Goal: Transaction & Acquisition: Purchase product/service

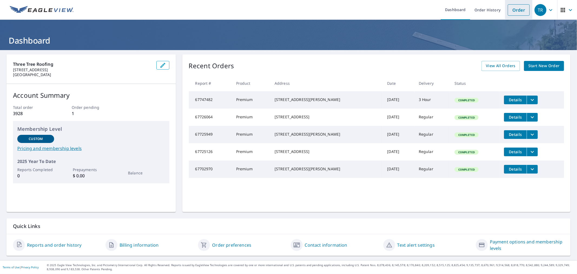
click at [519, 8] on link "Order" at bounding box center [519, 9] width 22 height 11
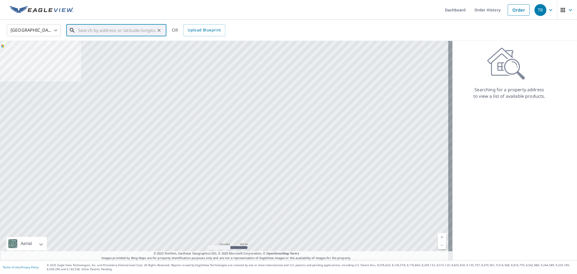
click at [83, 29] on input "text" at bounding box center [116, 30] width 77 height 15
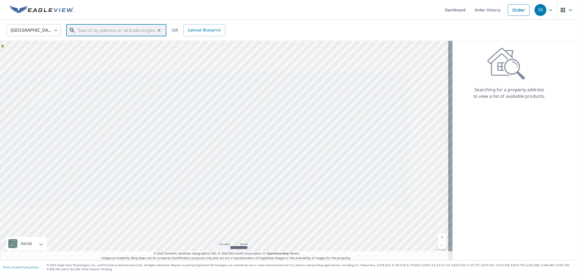
paste input "[STREET_ADDRESS]"
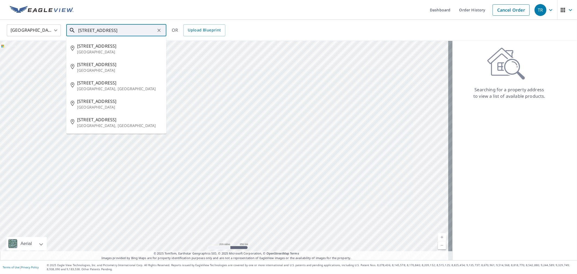
type input "[STREET_ADDRESS]"
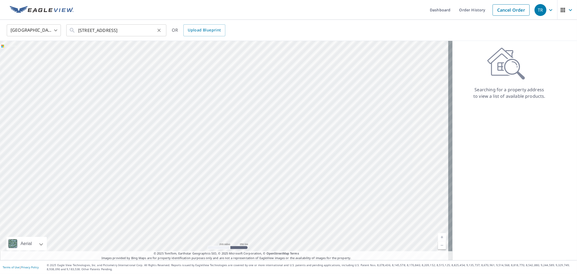
scroll to position [0, 0]
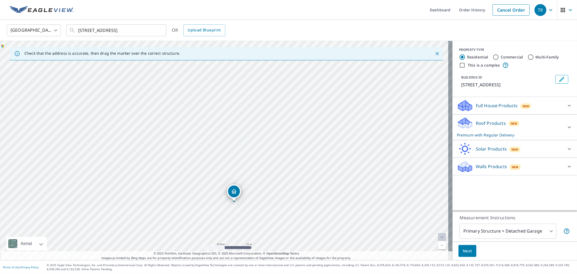
click at [469, 244] on div "Next" at bounding box center [515, 250] width 124 height 19
click at [469, 246] on button "Next" at bounding box center [468, 251] width 18 height 12
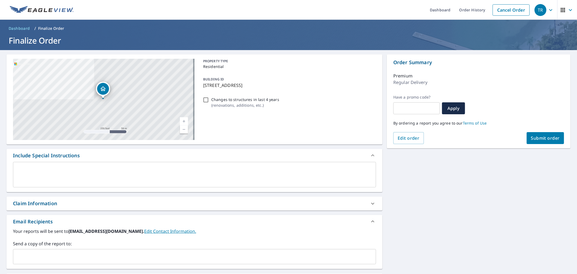
click at [278, 253] on input "text" at bounding box center [190, 256] width 350 height 10
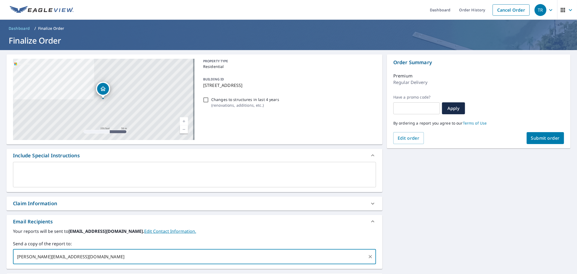
type input "[PERSON_NAME][EMAIL_ADDRESS][DOMAIN_NAME]"
click at [194, 196] on div "[STREET_ADDRESS] Aerial Road A standard road map Aerial A detailed look from ab…" at bounding box center [194, 190] width 376 height 272
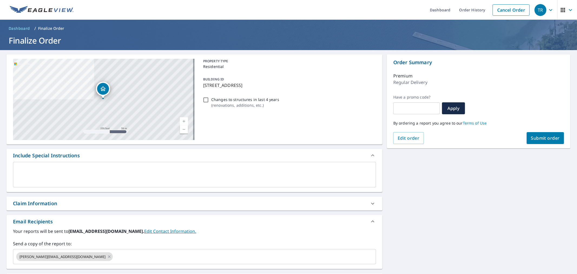
click at [193, 206] on div "Claim Information" at bounding box center [189, 203] width 353 height 7
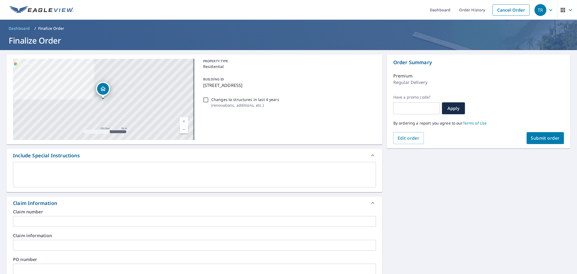
click at [192, 214] on div "Claim number ​" at bounding box center [194, 217] width 363 height 17
click at [192, 215] on div "Claim number ​" at bounding box center [194, 217] width 363 height 17
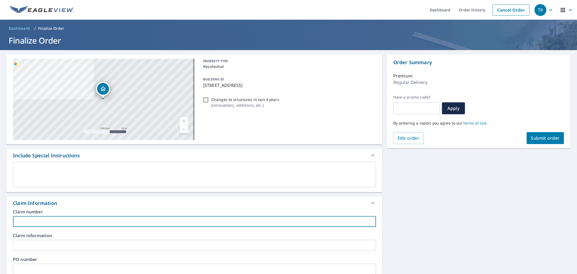
click at [196, 223] on input "text" at bounding box center [194, 221] width 363 height 11
type input "[PERSON_NAME], Miles Eagleview"
click at [59, 267] on input "text" at bounding box center [194, 269] width 363 height 11
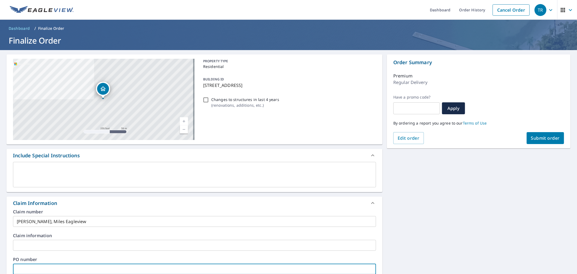
paste input "[PERSON_NAME], Miles Eagleview"
type input "[PERSON_NAME], Miles Eagleview"
click at [496, 193] on div "[STREET_ADDRESS] Aerial Road A standard road map Aerial A detailed look from ab…" at bounding box center [288, 248] width 577 height 397
click at [543, 142] on button "Submit order" at bounding box center [546, 138] width 38 height 12
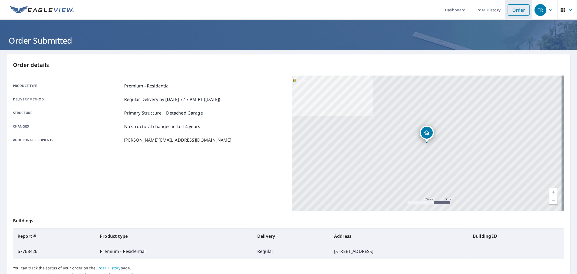
click at [513, 9] on link "Order" at bounding box center [519, 9] width 22 height 11
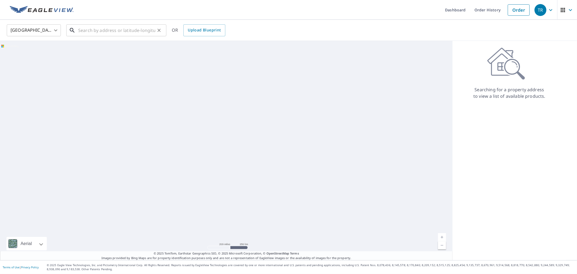
click at [122, 34] on input "text" at bounding box center [116, 30] width 77 height 15
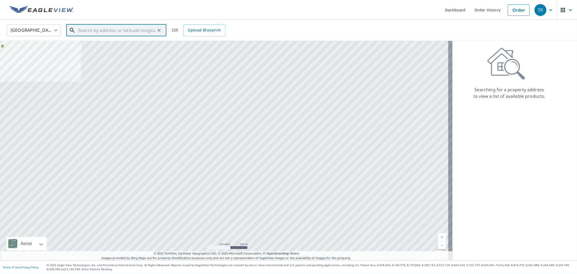
paste input "[STREET_ADDRESS]"
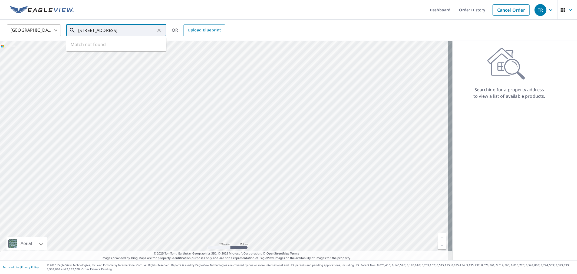
scroll to position [0, 23]
type input "[STREET_ADDRESS]"
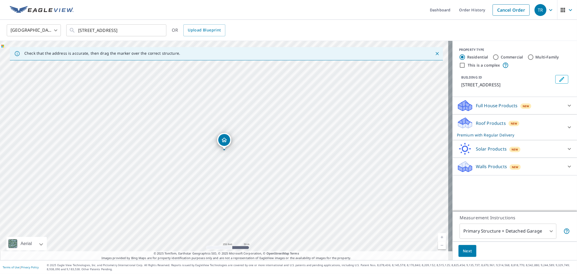
click at [466, 256] on button "Next" at bounding box center [468, 251] width 18 height 12
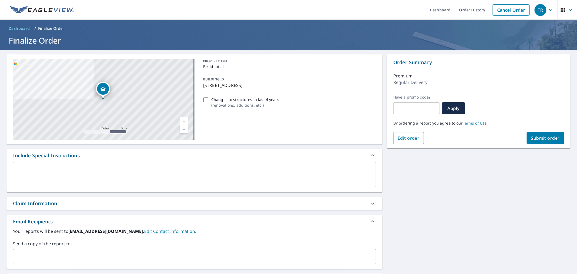
click at [45, 249] on div "​" at bounding box center [194, 256] width 363 height 15
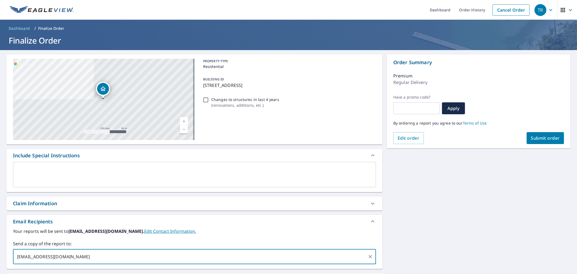
type input "[EMAIL_ADDRESS][DOMAIN_NAME]"
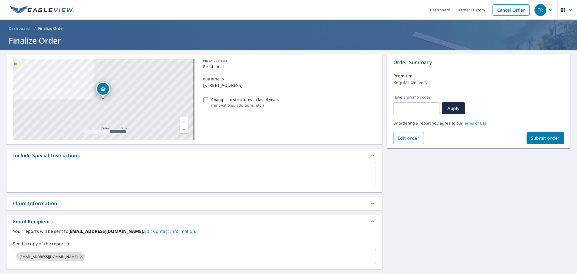
click at [66, 210] on div "Claim Information" at bounding box center [194, 203] width 376 height 14
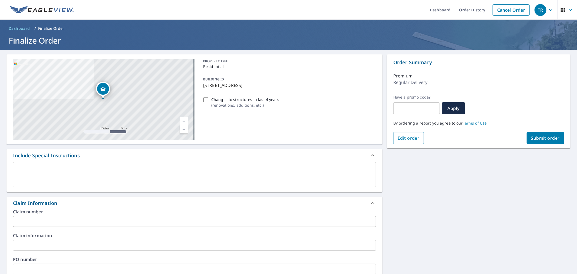
click at [78, 217] on input "text" at bounding box center [194, 221] width 363 height 11
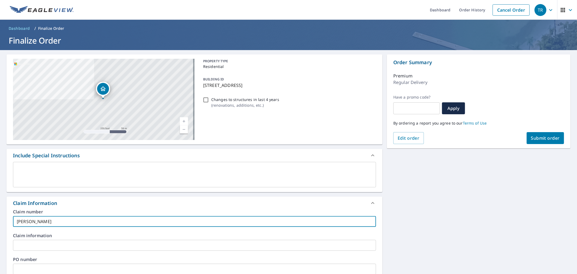
type input "[PERSON_NAME]"
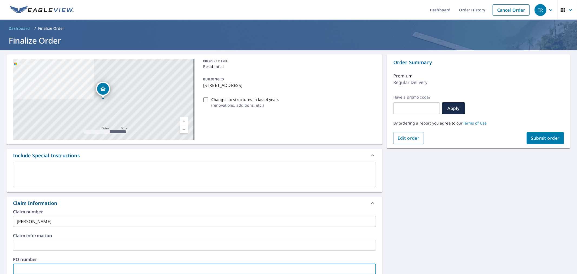
click at [35, 267] on input "text" at bounding box center [194, 269] width 363 height 11
paste input "[PERSON_NAME]"
type input "[PERSON_NAME]"
click at [540, 139] on span "Submit order" at bounding box center [545, 138] width 29 height 6
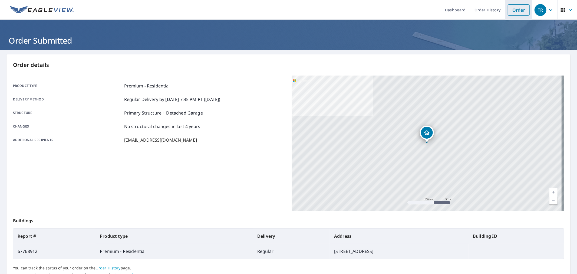
click at [508, 8] on link "Order" at bounding box center [519, 9] width 22 height 11
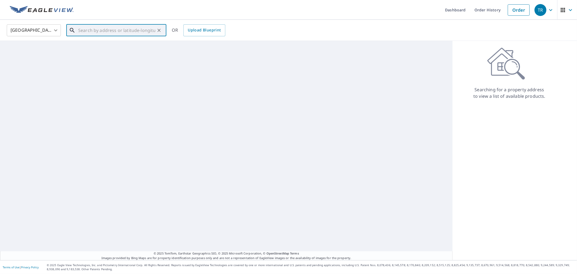
click at [85, 24] on input "text" at bounding box center [116, 30] width 77 height 15
paste input "[STREET_ADDRESS]"
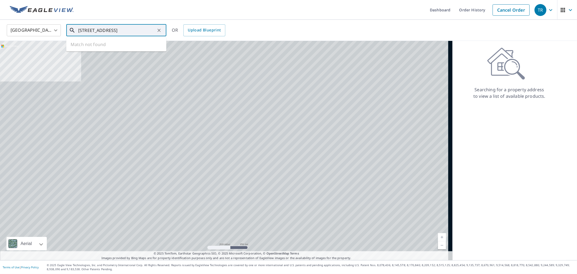
scroll to position [0, 5]
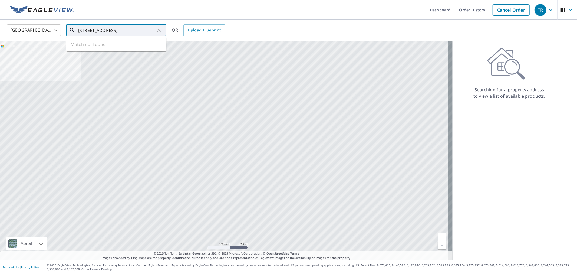
type input "[STREET_ADDRESS]"
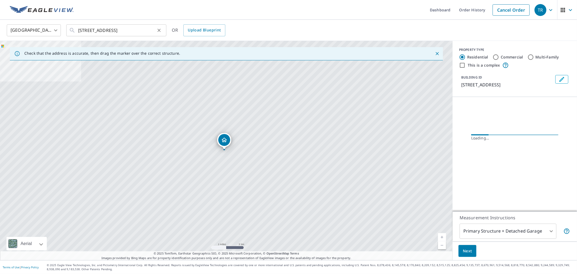
scroll to position [0, 0]
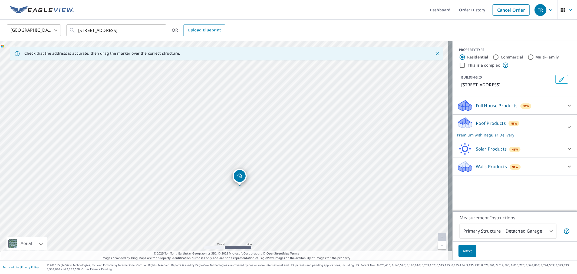
click at [466, 255] on button "Next" at bounding box center [468, 251] width 18 height 12
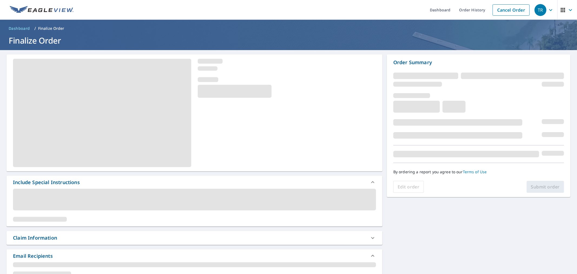
click at [115, 237] on div "Claim Information" at bounding box center [189, 237] width 353 height 7
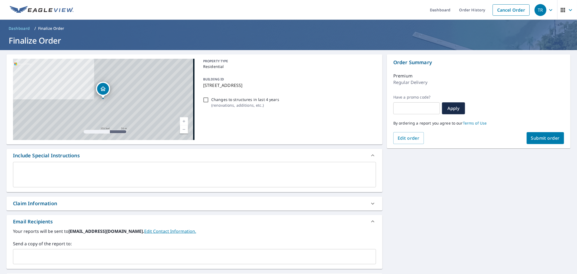
click at [106, 256] on input "text" at bounding box center [190, 256] width 350 height 10
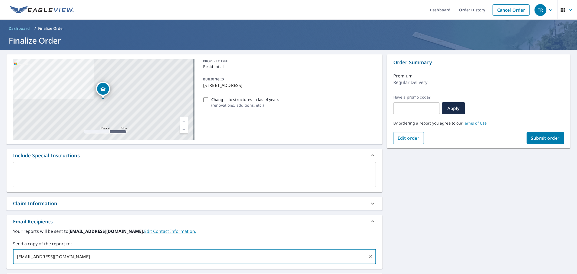
type input "[EMAIL_ADDRESS][DOMAIN_NAME]"
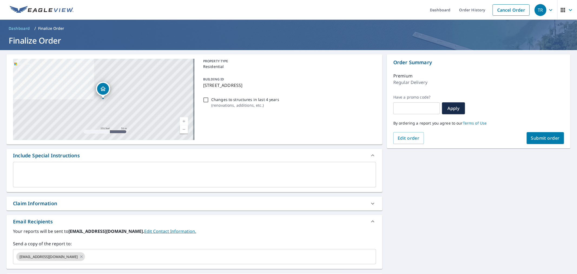
click at [112, 196] on div "Claim Information" at bounding box center [194, 203] width 376 height 14
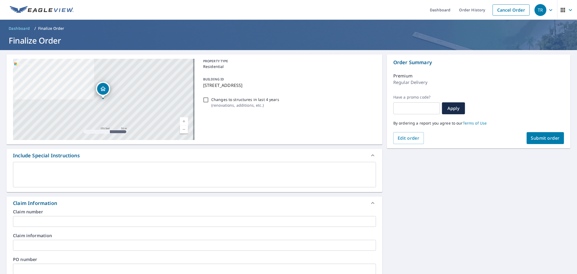
click at [119, 213] on label "Claim number" at bounding box center [194, 211] width 363 height 4
click at [119, 215] on div "Claim number ​" at bounding box center [194, 217] width 363 height 17
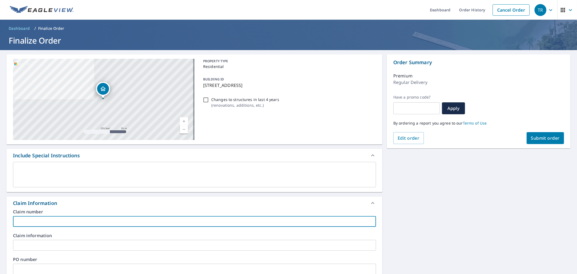
click at [119, 218] on input "text" at bounding box center [194, 221] width 363 height 11
type input "[PERSON_NAME] Eagleview"
click at [85, 265] on input "text" at bounding box center [194, 269] width 363 height 11
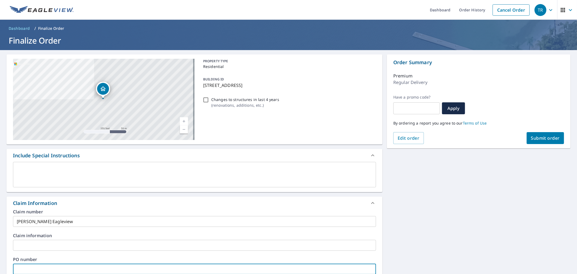
paste input "[PERSON_NAME] Eagleview"
type input "[PERSON_NAME] Eagleview"
click at [382, 198] on div "[STREET_ADDRESS] Aerial Road A standard road map Aerial A detailed look from ab…" at bounding box center [288, 248] width 577 height 397
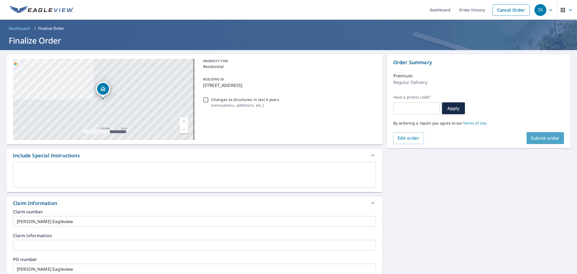
click at [531, 141] on span "Submit order" at bounding box center [545, 138] width 29 height 6
